Goal: Contribute content: Add original content to the website for others to see

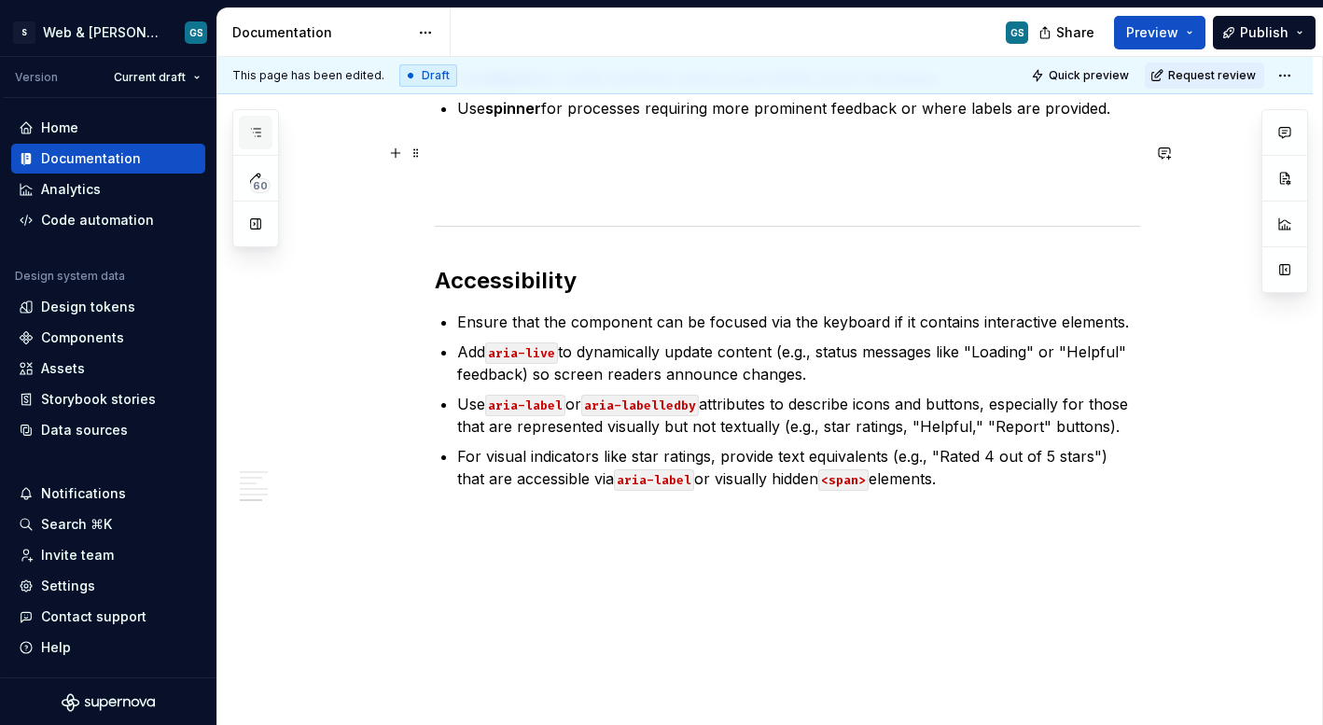
scroll to position [532, 0]
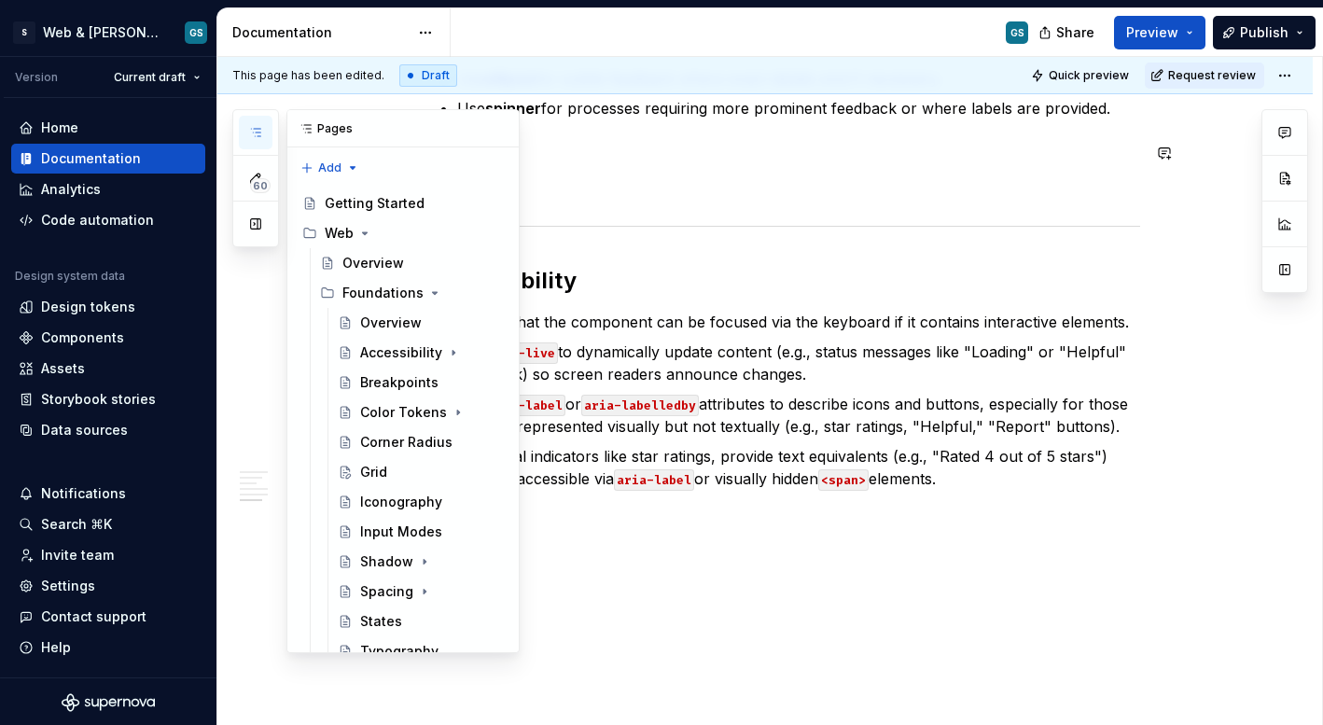
click at [251, 135] on icon "button" at bounding box center [255, 132] width 15 height 15
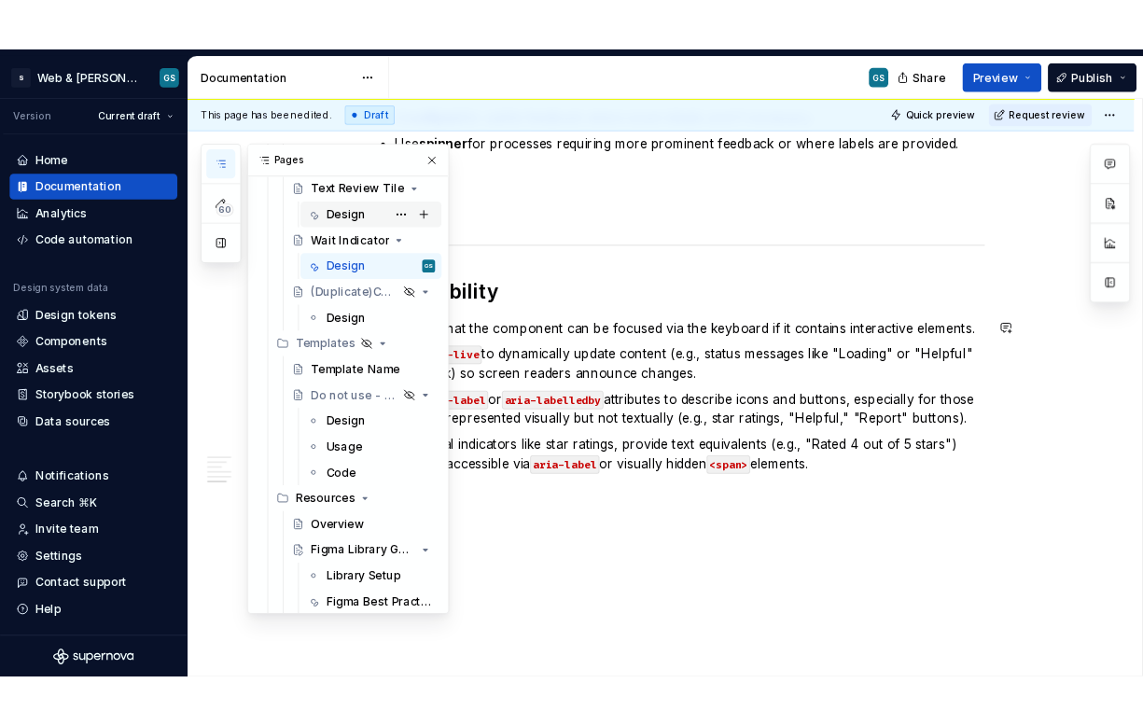
scroll to position [3334, 0]
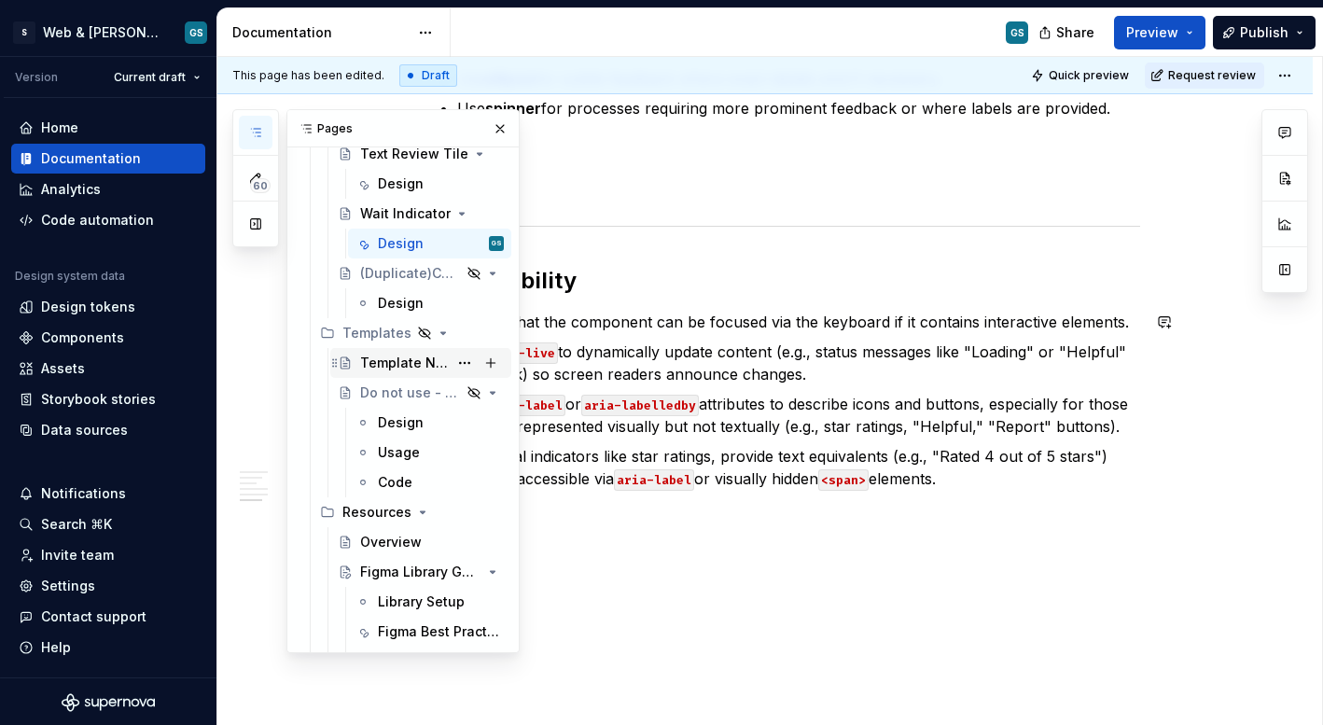
click at [384, 360] on div "Template Name" at bounding box center [404, 363] width 88 height 19
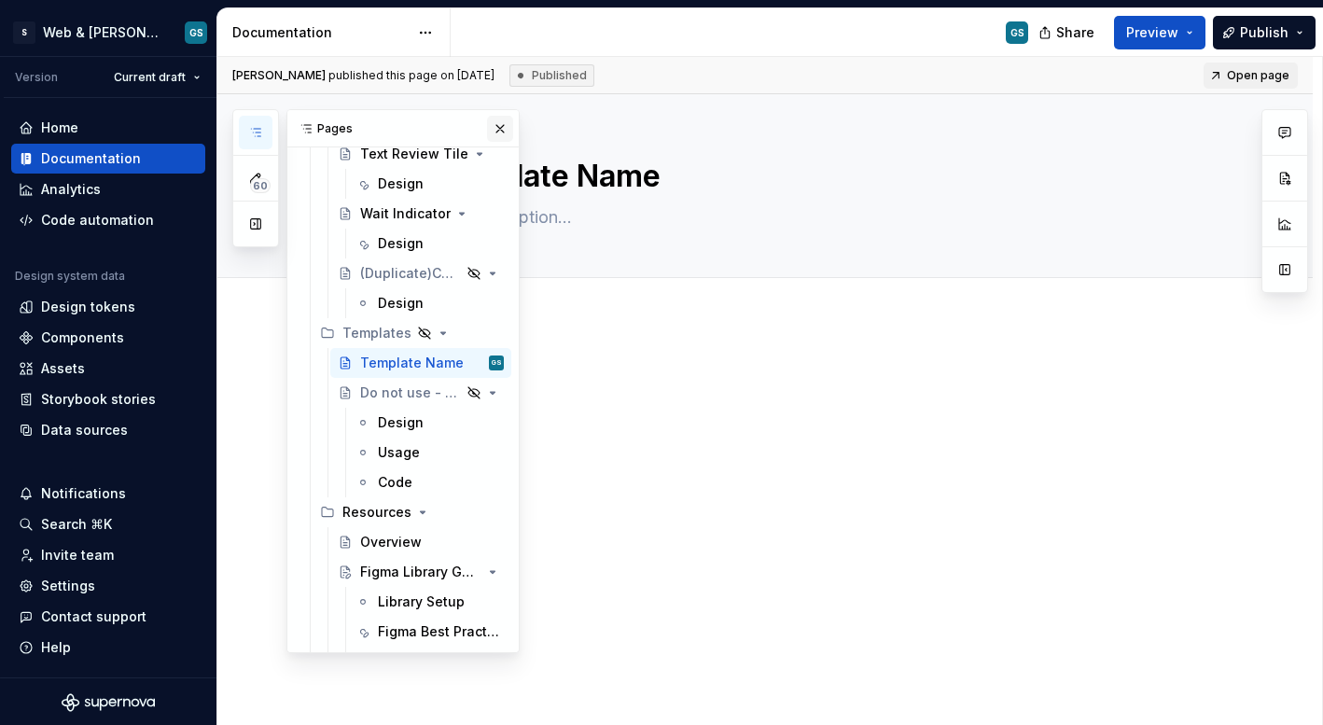
click at [493, 126] on button "button" at bounding box center [500, 129] width 26 height 26
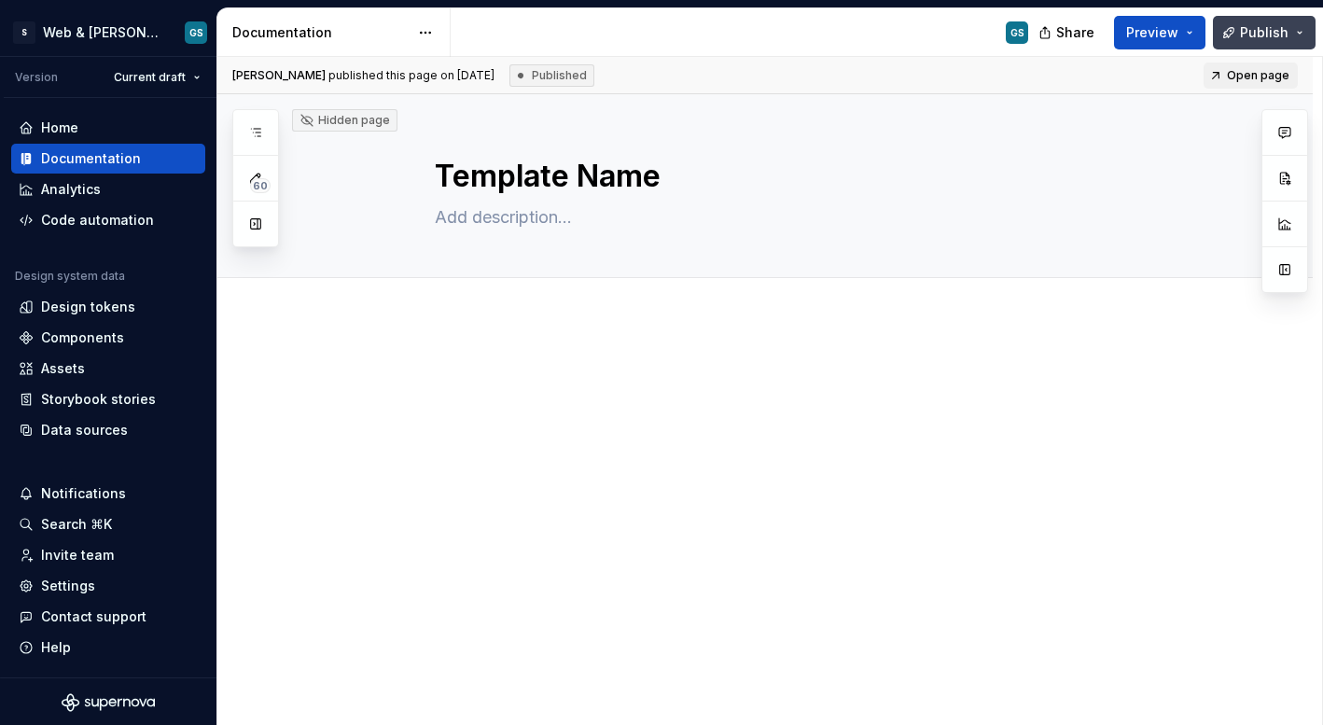
click at [1300, 31] on button "Publish" at bounding box center [1264, 33] width 103 height 34
click at [1179, 27] on span "Preview" at bounding box center [1152, 32] width 52 height 19
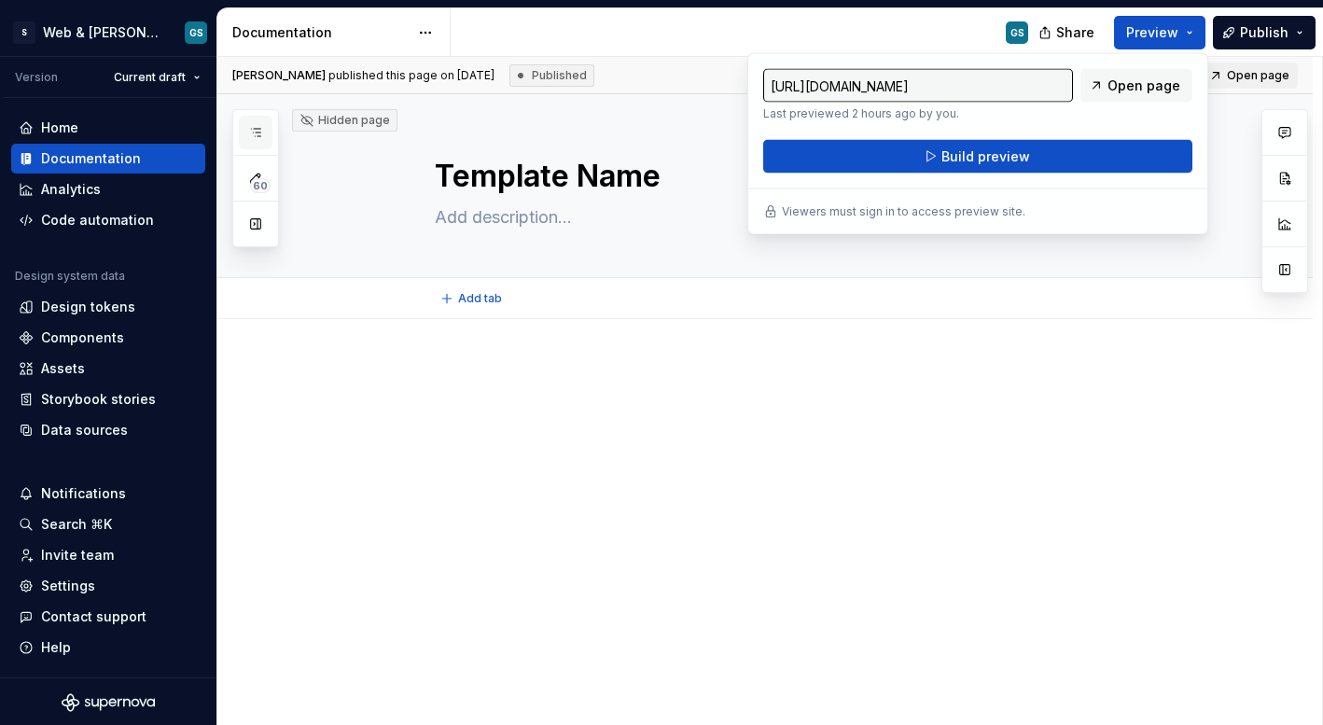
click at [257, 139] on icon "button" at bounding box center [255, 132] width 15 height 15
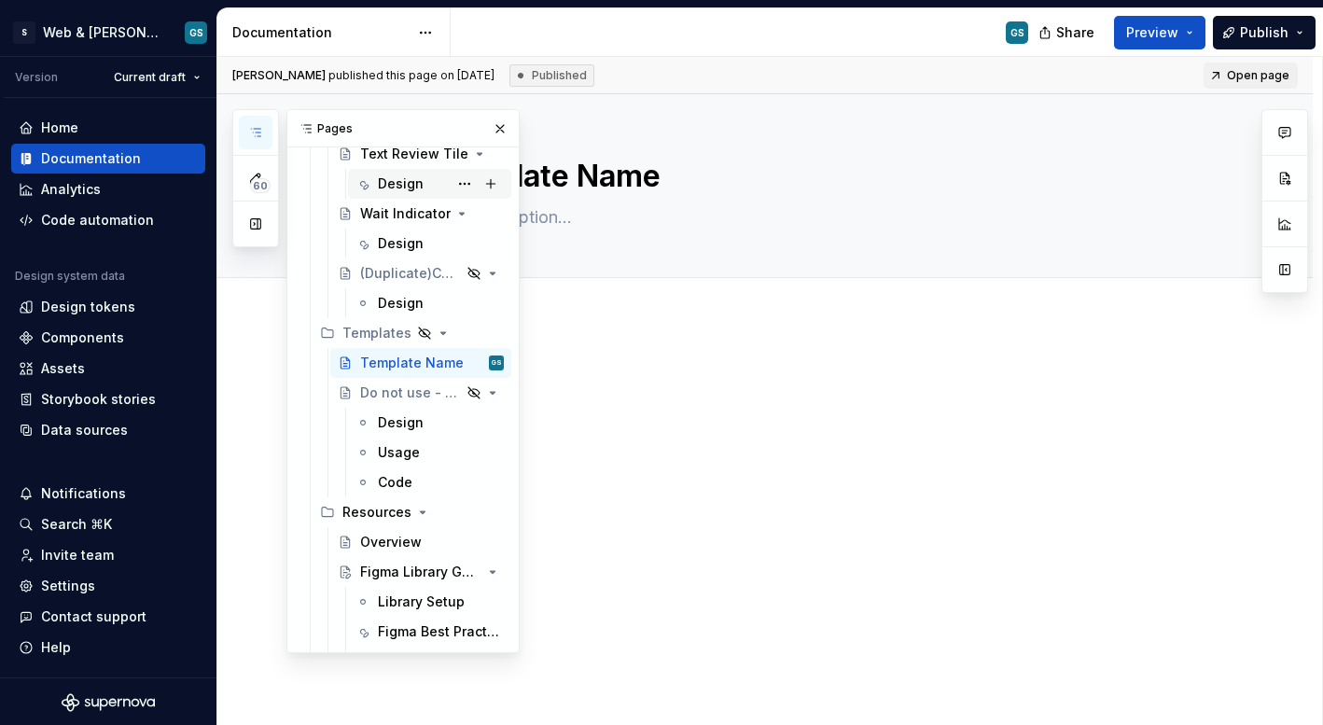
click at [381, 185] on div "Design" at bounding box center [401, 184] width 46 height 19
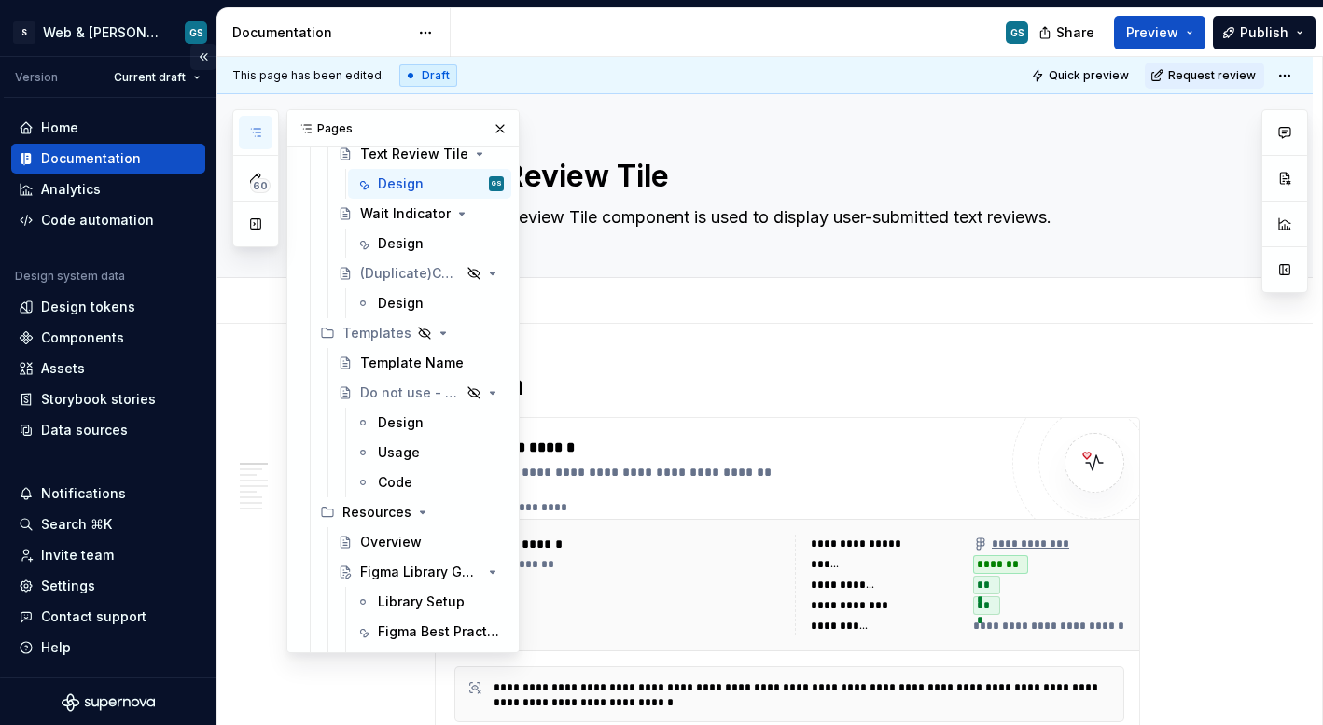
click at [192, 61] on button "Collapse sidebar" at bounding box center [203, 57] width 26 height 26
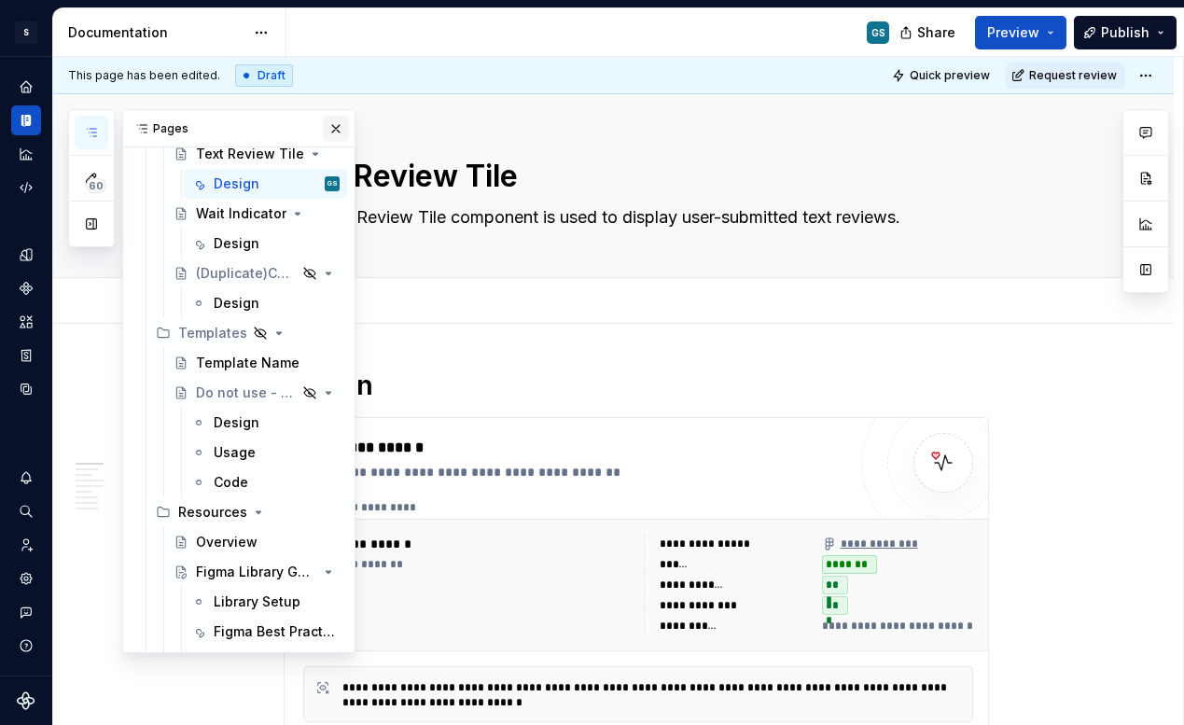
click at [325, 132] on button "button" at bounding box center [336, 129] width 26 height 26
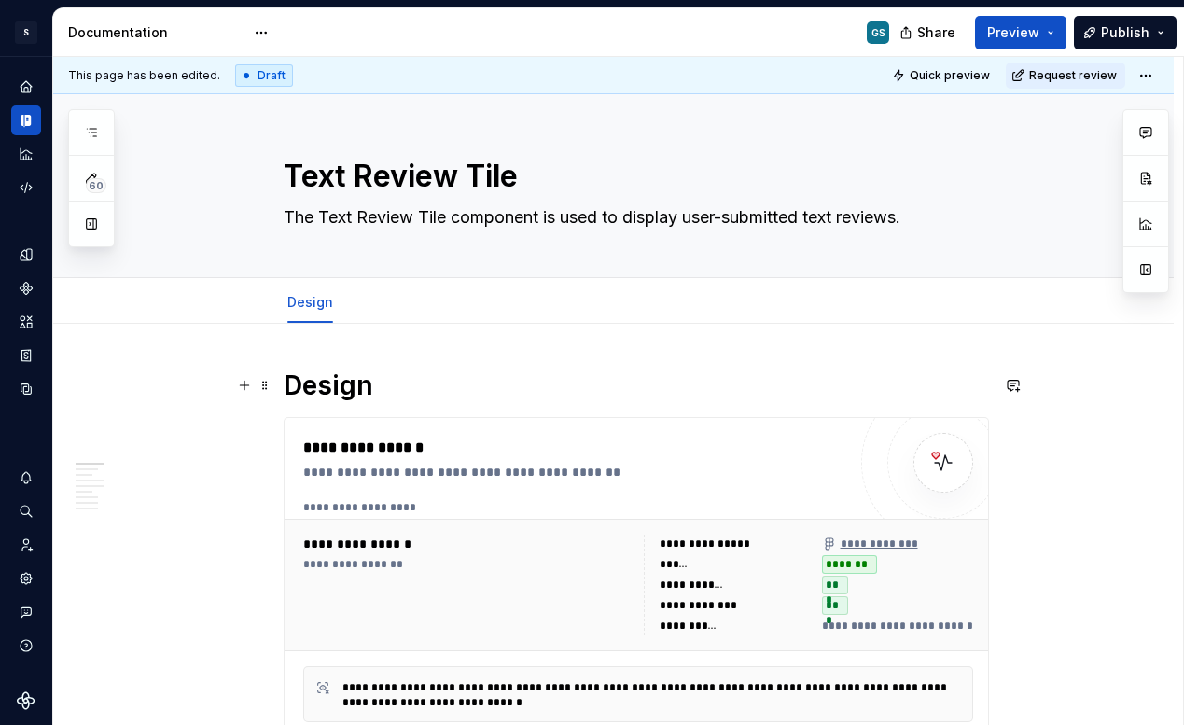
click at [847, 379] on h1 "Design" at bounding box center [637, 386] width 706 height 34
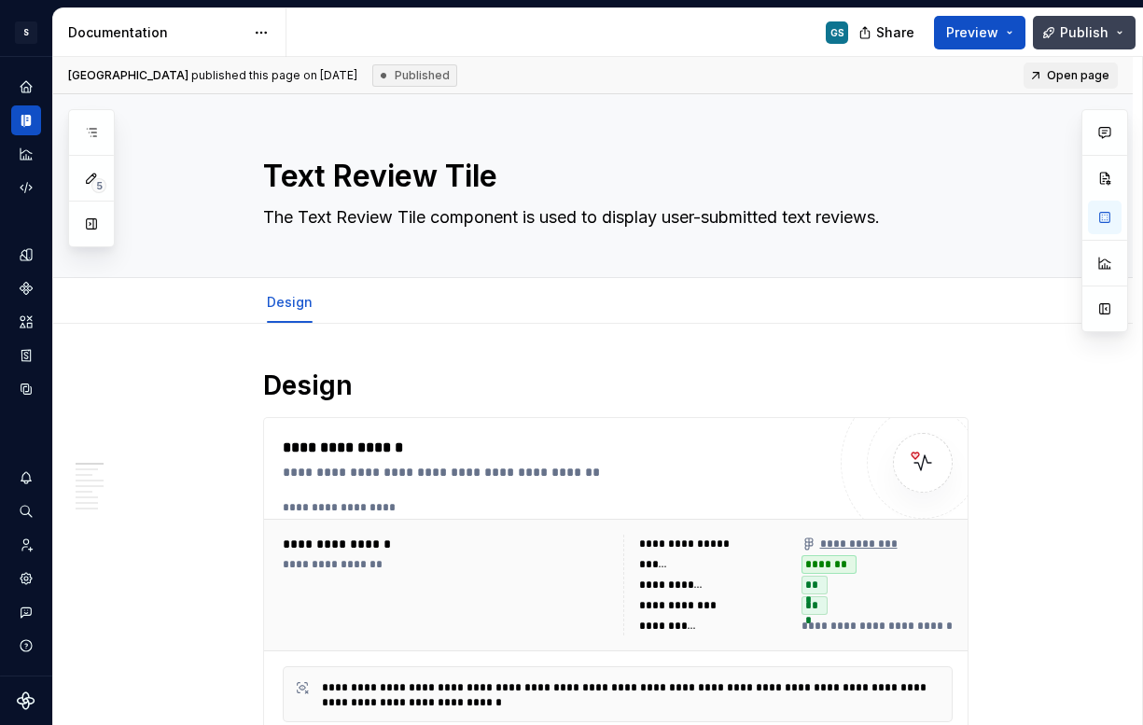
click at [1095, 29] on span "Publish" at bounding box center [1084, 32] width 49 height 19
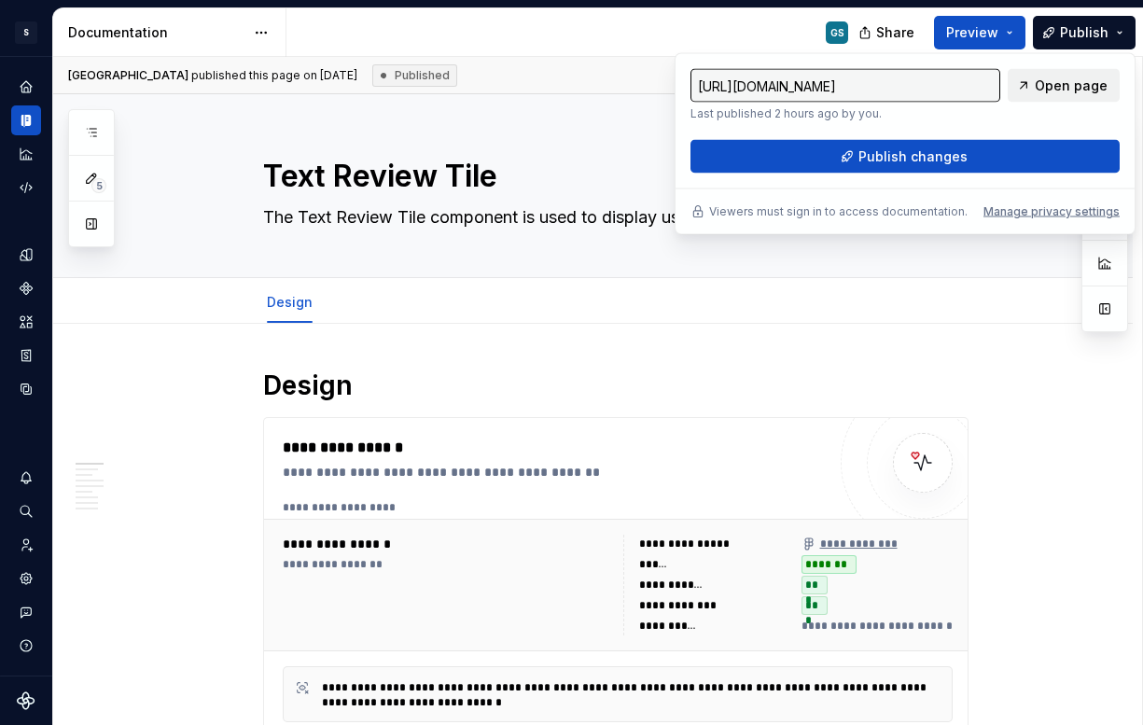
click at [1058, 88] on span "Open page" at bounding box center [1071, 86] width 73 height 19
type textarea "*"
